Goal: Task Accomplishment & Management: Manage account settings

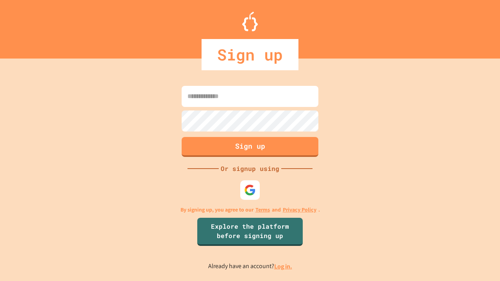
click at [284, 267] on link "Log in." at bounding box center [283, 267] width 18 height 8
